Goal: Transaction & Acquisition: Purchase product/service

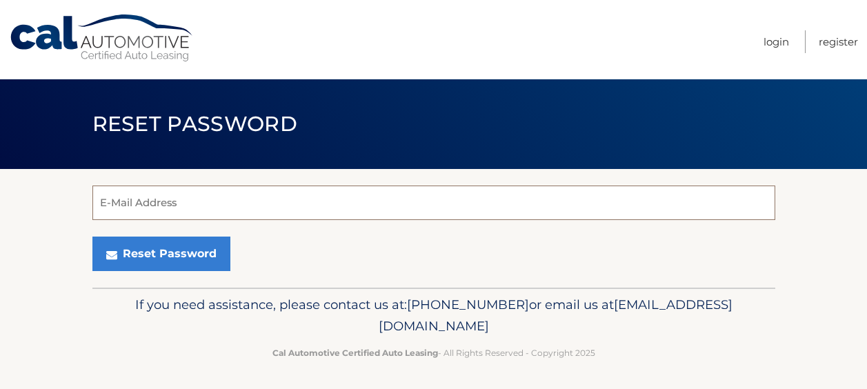
click at [500, 206] on input "E-Mail Address" at bounding box center [433, 202] width 682 height 34
type input "[EMAIL_ADDRESS][DOMAIN_NAME]"
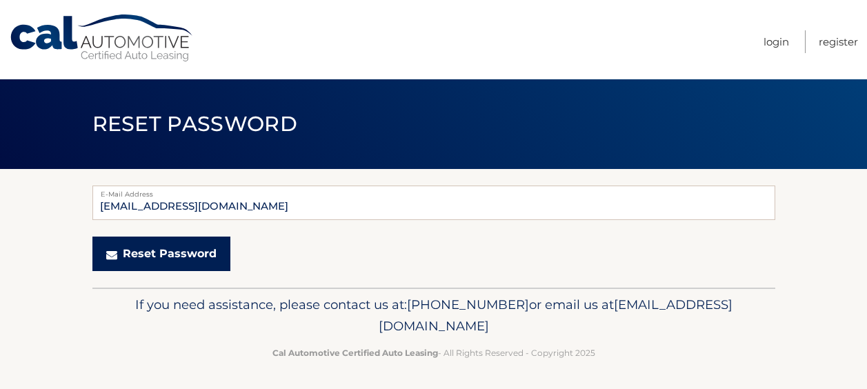
click at [121, 256] on button "Reset Password" at bounding box center [161, 253] width 138 height 34
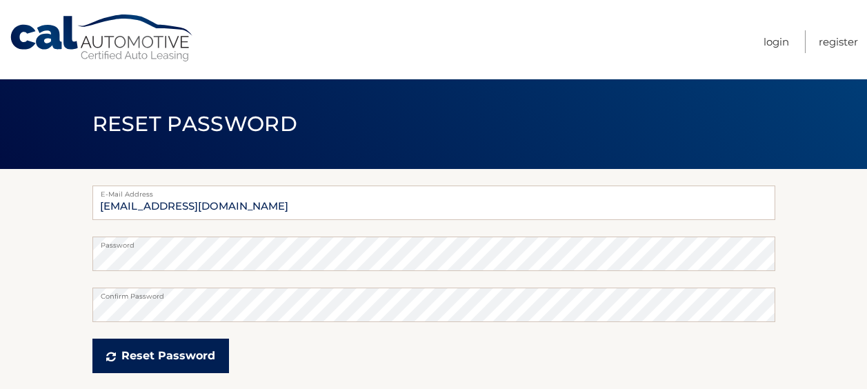
click at [135, 361] on button "Reset Password" at bounding box center [160, 355] width 136 height 34
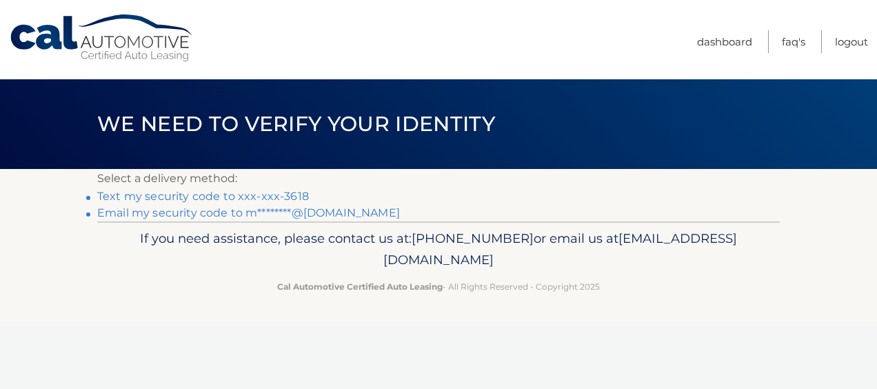
click at [230, 196] on link "Text my security code to xxx-xxx-3618" at bounding box center [203, 196] width 212 height 13
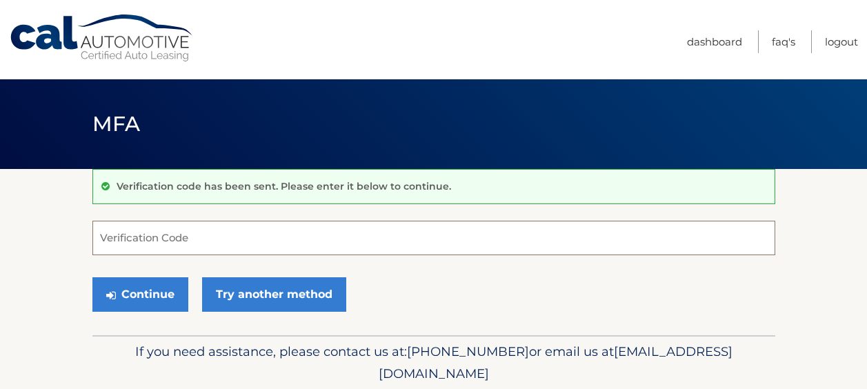
click at [163, 240] on input "Verification Code" at bounding box center [433, 238] width 682 height 34
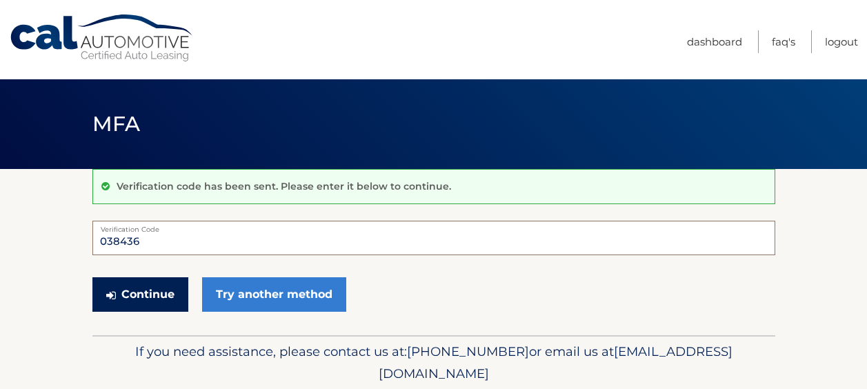
type input "038436"
click at [135, 302] on button "Continue" at bounding box center [140, 294] width 96 height 34
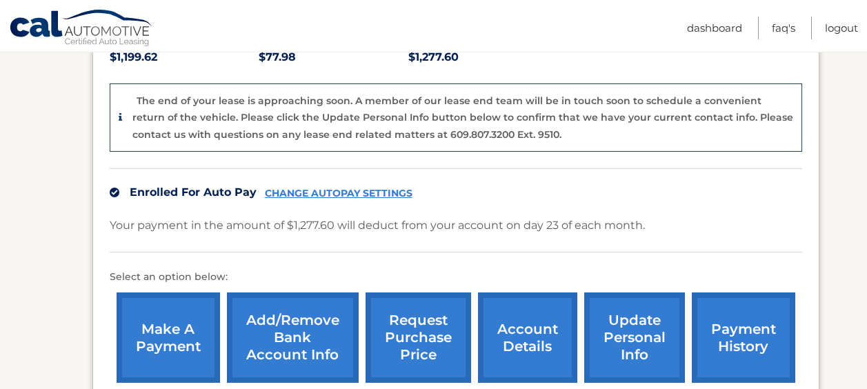
scroll to position [334, 0]
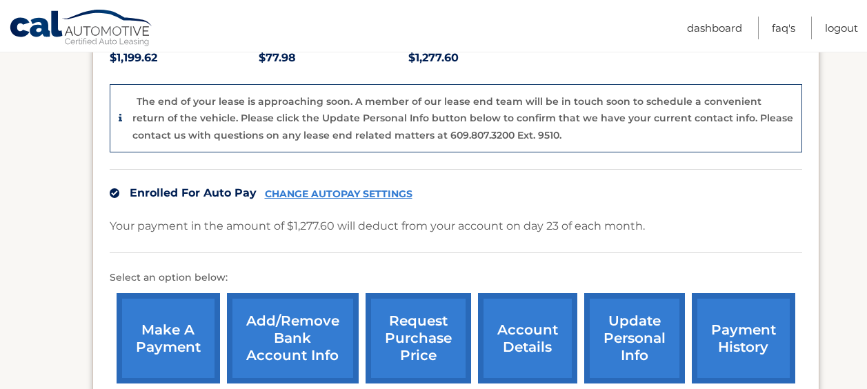
click at [152, 312] on link "make a payment" at bounding box center [168, 338] width 103 height 90
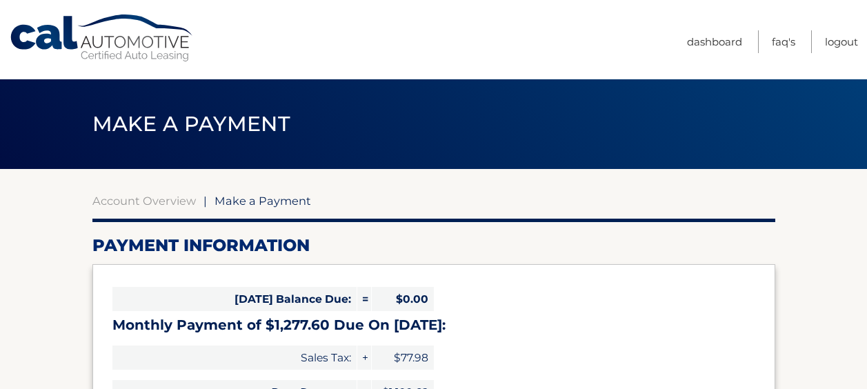
select select "MWU1NDZlN2EtYjBmYy00MWEzLWEyODYtYTg0OGIzODcyMThj"
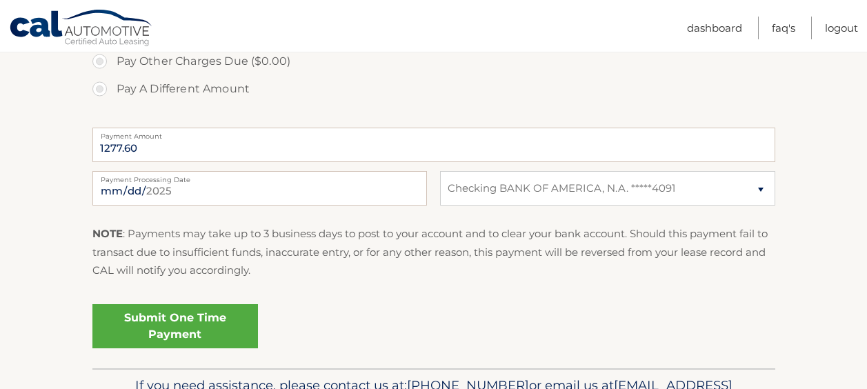
scroll to position [514, 0]
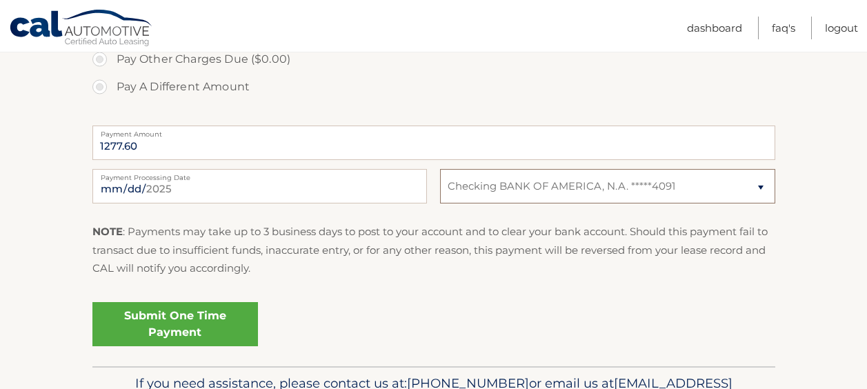
click at [631, 186] on select "Select Bank Account Checking BANK OF AMERICA, N.A. *****4091" at bounding box center [607, 186] width 334 height 34
click at [686, 75] on label "Pay A Different Amount" at bounding box center [433, 87] width 682 height 28
click at [112, 75] on input "Pay A Different Amount" at bounding box center [105, 84] width 14 height 22
radio input "true"
click at [186, 326] on link "Submit One Time Payment" at bounding box center [174, 324] width 165 height 44
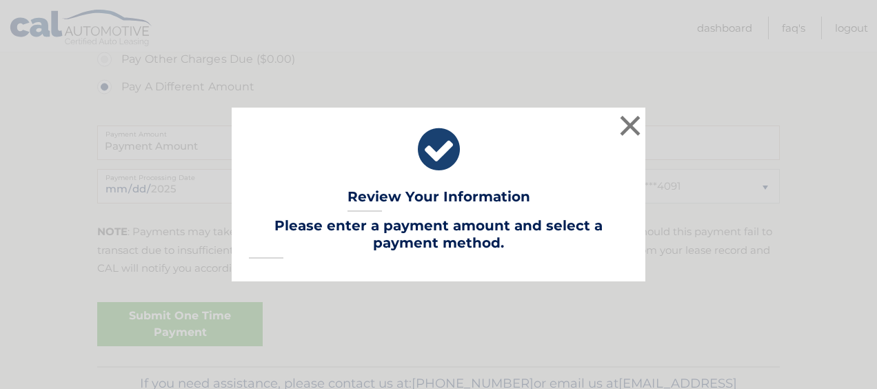
click at [629, 121] on button "×" at bounding box center [630, 126] width 28 height 28
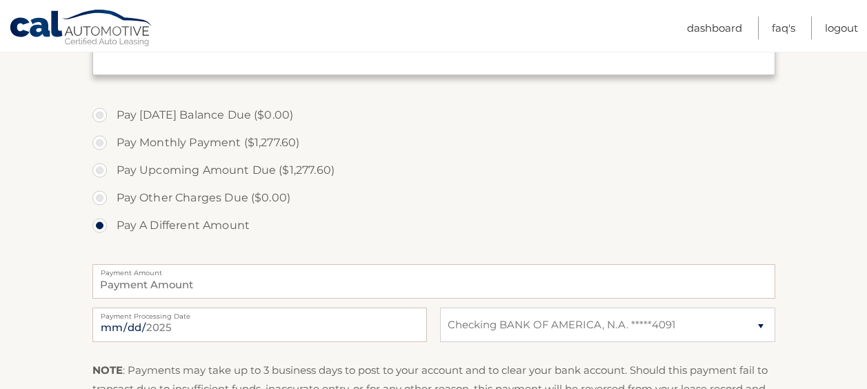
scroll to position [376, 0]
click at [99, 169] on label "Pay Upcoming Amount Due ($1,277.60)" at bounding box center [433, 170] width 682 height 28
click at [99, 169] on input "Pay Upcoming Amount Due ($1,277.60)" at bounding box center [105, 167] width 14 height 22
radio input "true"
type input "1277.60"
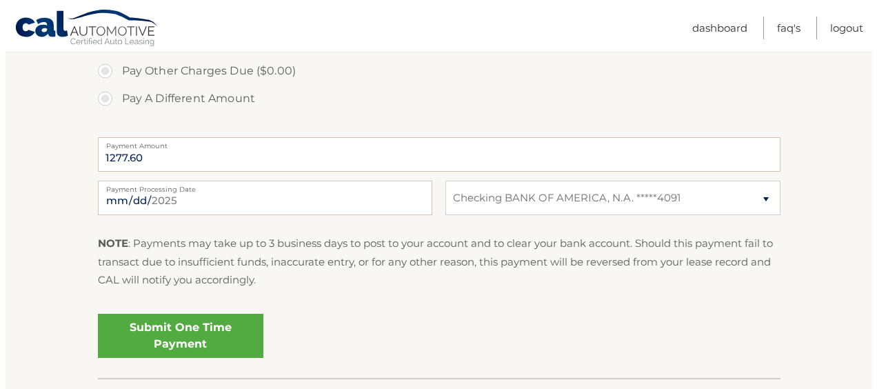
scroll to position [509, 0]
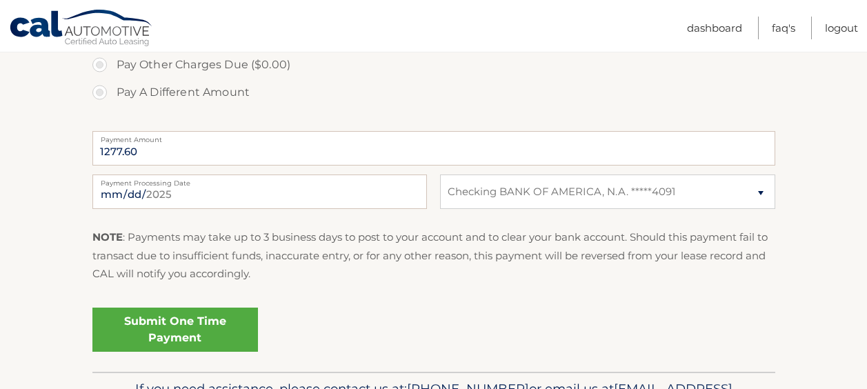
click at [206, 321] on link "Submit One Time Payment" at bounding box center [174, 329] width 165 height 44
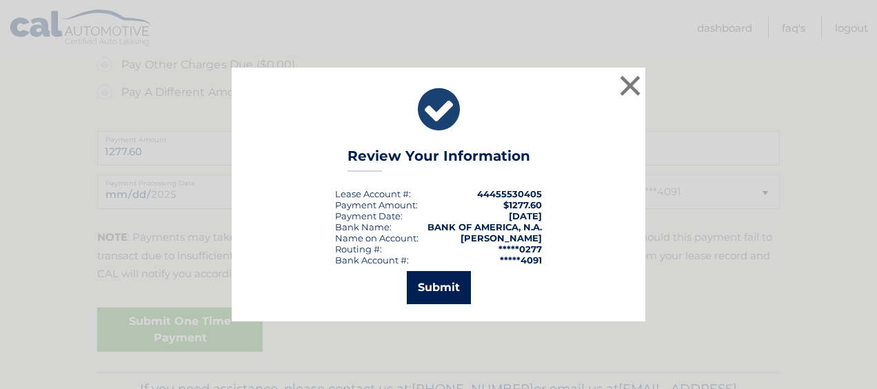
click at [438, 295] on button "Submit" at bounding box center [439, 287] width 64 height 33
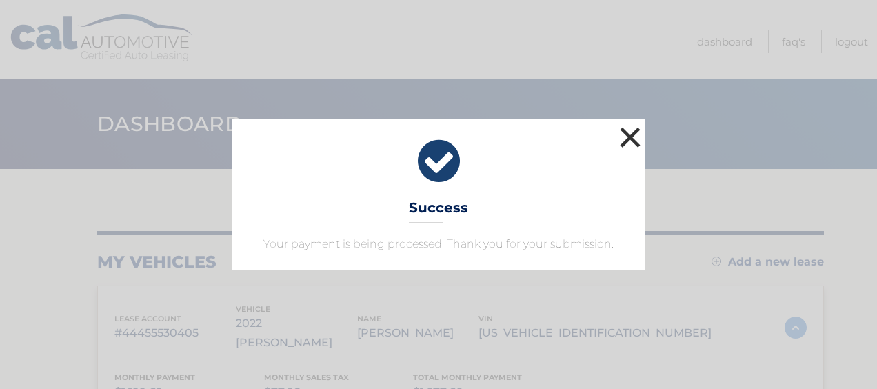
click at [627, 132] on button "×" at bounding box center [630, 137] width 28 height 28
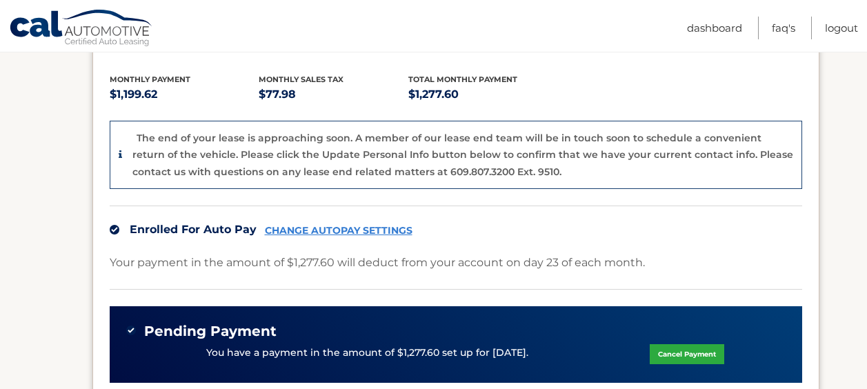
scroll to position [299, 0]
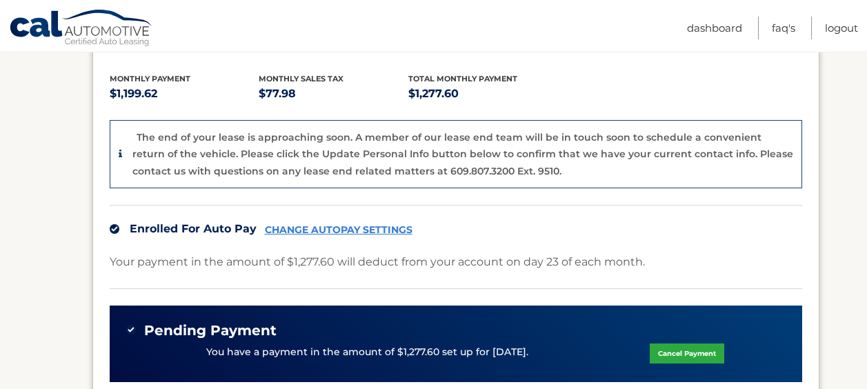
click at [356, 224] on link "CHANGE AUTOPAY SETTINGS" at bounding box center [339, 230] width 148 height 12
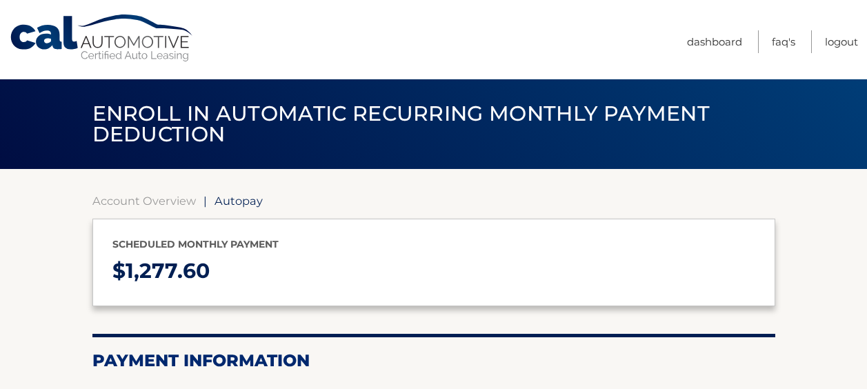
select select "MWU1NDZlN2EtYjBmYy00MWEzLWEyODYtYTg0OGIzODcyMThj"
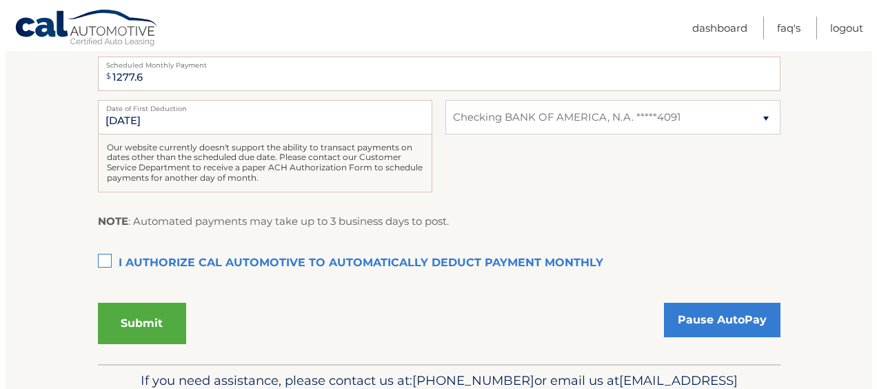
scroll to position [412, 0]
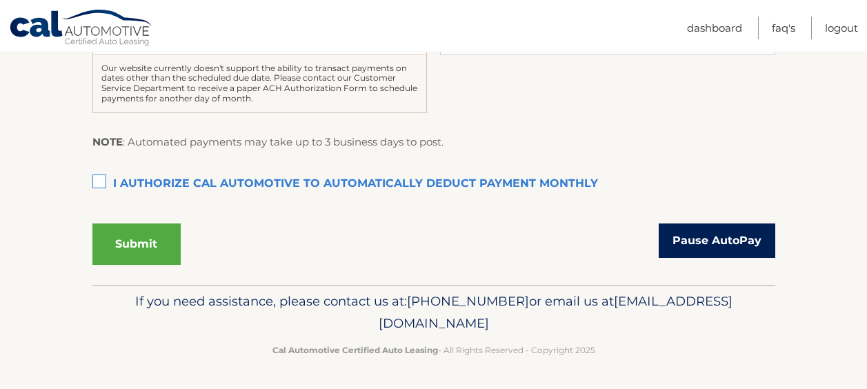
click at [699, 233] on link "Pause AutoPay" at bounding box center [716, 240] width 117 height 34
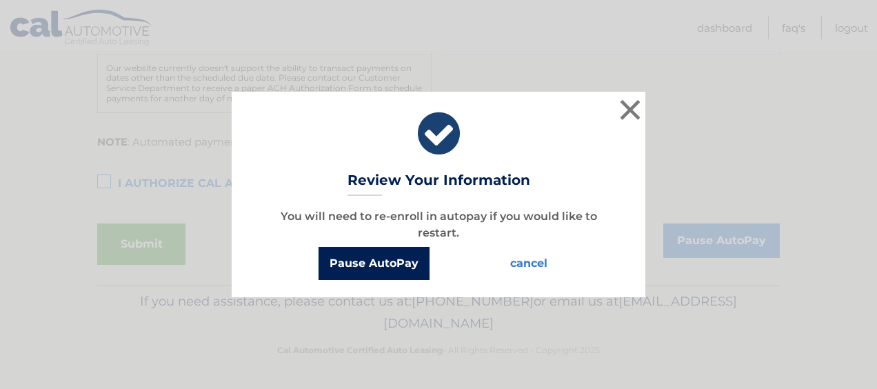
click at [391, 263] on button "Pause AutoPay" at bounding box center [373, 263] width 111 height 33
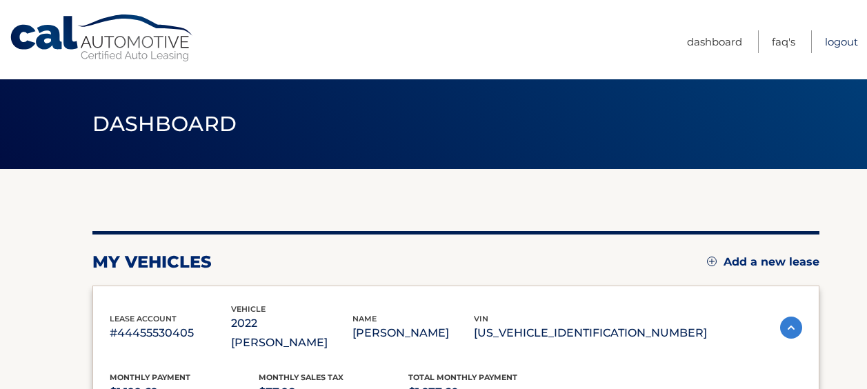
click at [825, 39] on link "Logout" at bounding box center [840, 41] width 33 height 23
